Goal: Navigation & Orientation: Find specific page/section

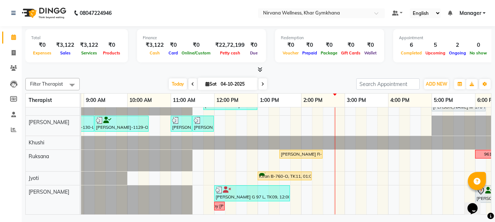
scroll to position [0, 84]
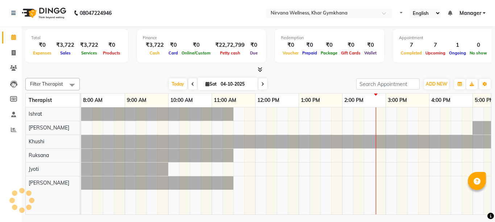
select select "en"
